Goal: Contribute content

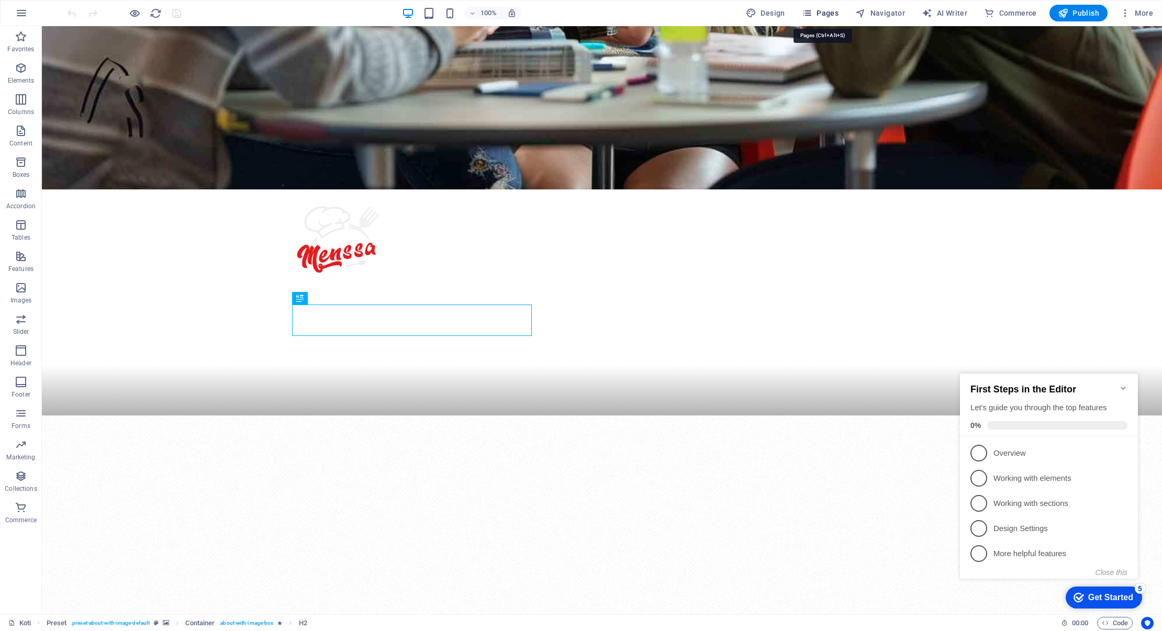
click at [822, 13] on span "Pages" at bounding box center [820, 13] width 37 height 10
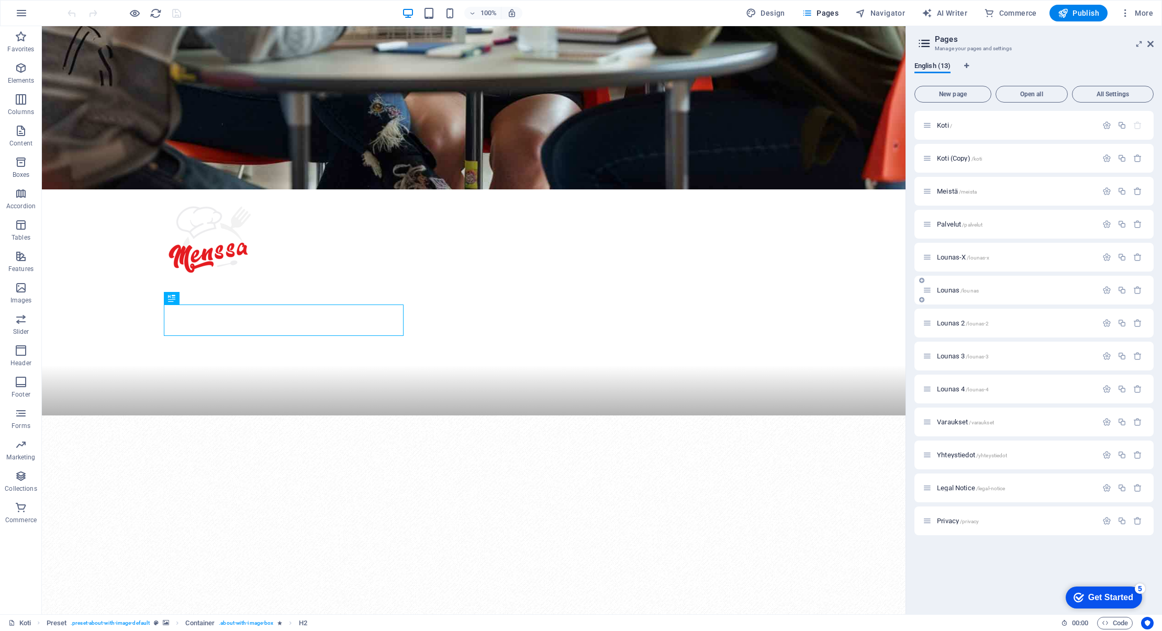
click at [952, 289] on span "Lounas /lounas" at bounding box center [958, 290] width 42 height 8
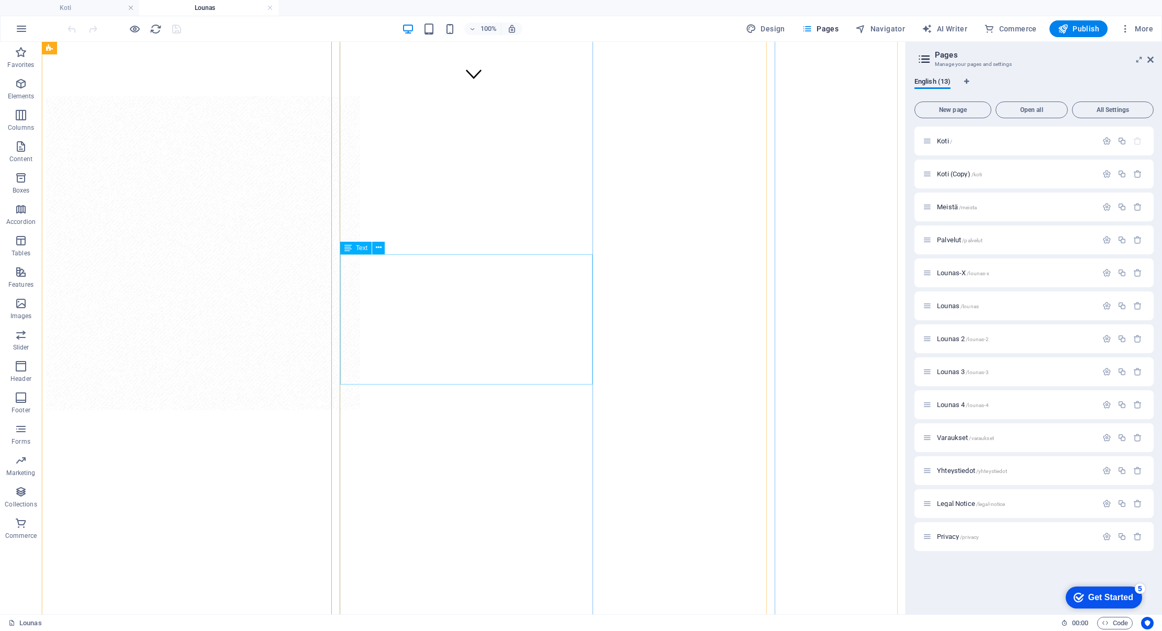
scroll to position [524, 0]
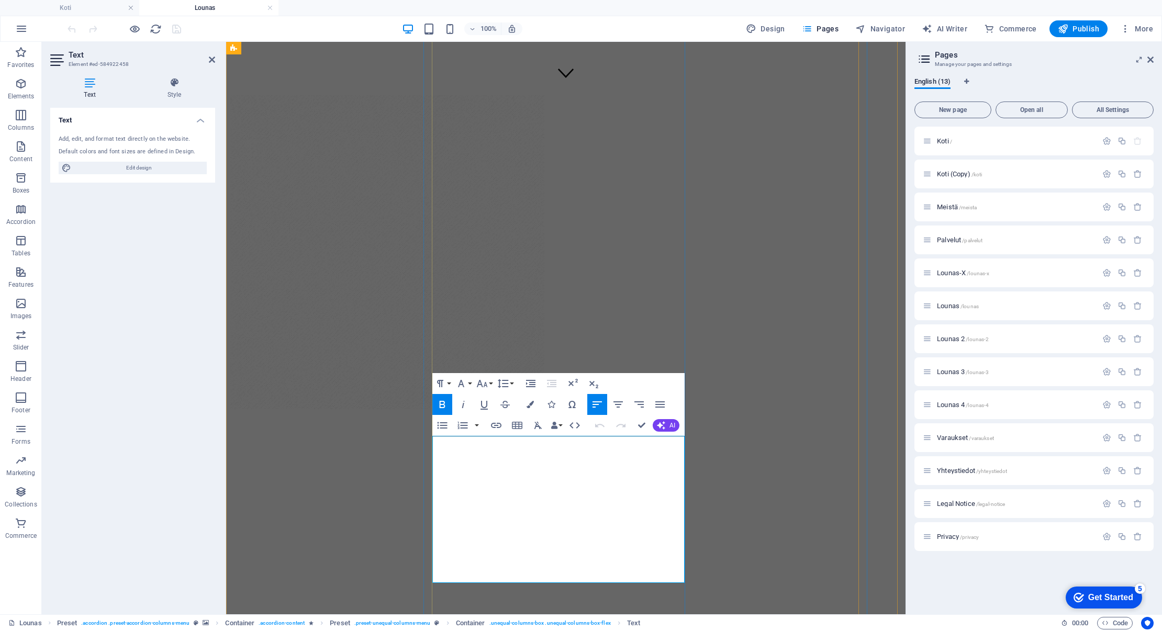
drag, startPoint x: 657, startPoint y: 459, endPoint x: 435, endPoint y: 460, distance: 222.5
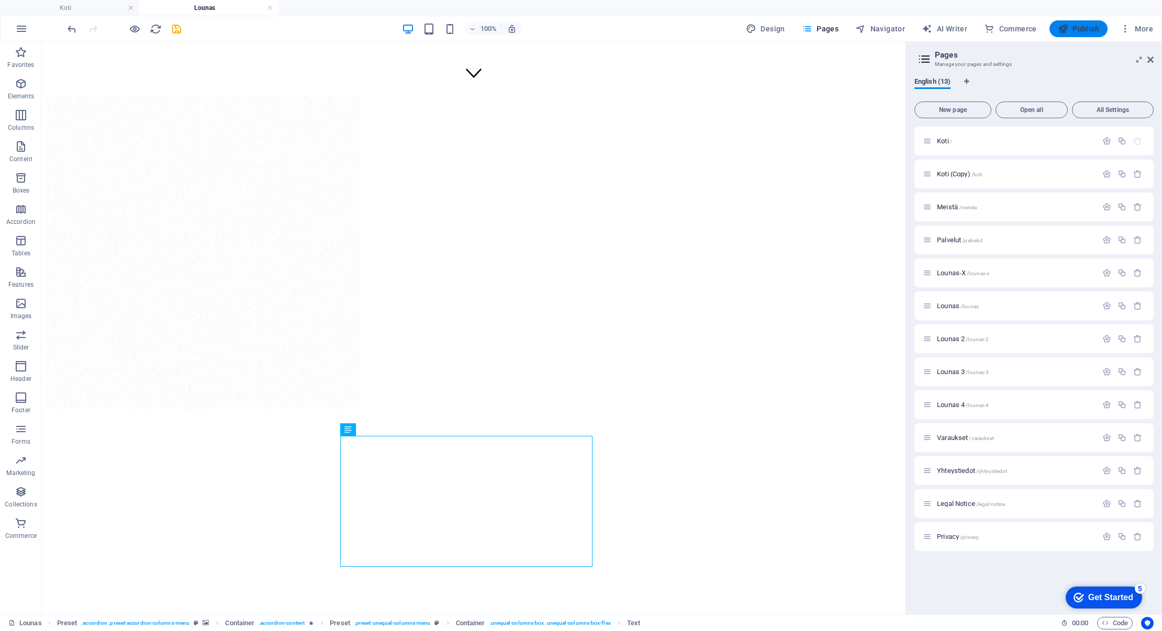
click at [1081, 28] on span "Publish" at bounding box center [1078, 29] width 41 height 10
